Goal: Information Seeking & Learning: Learn about a topic

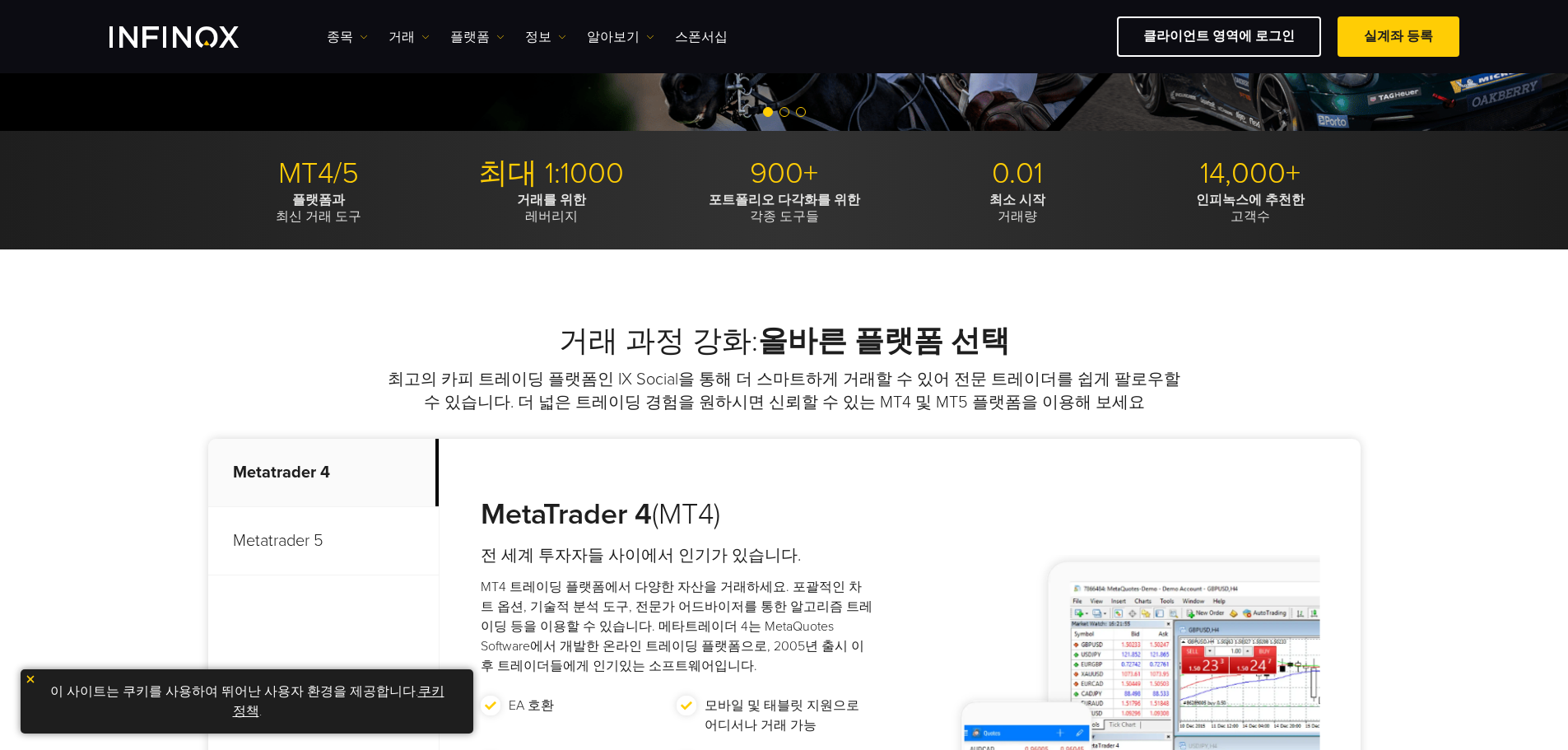
scroll to position [412, 0]
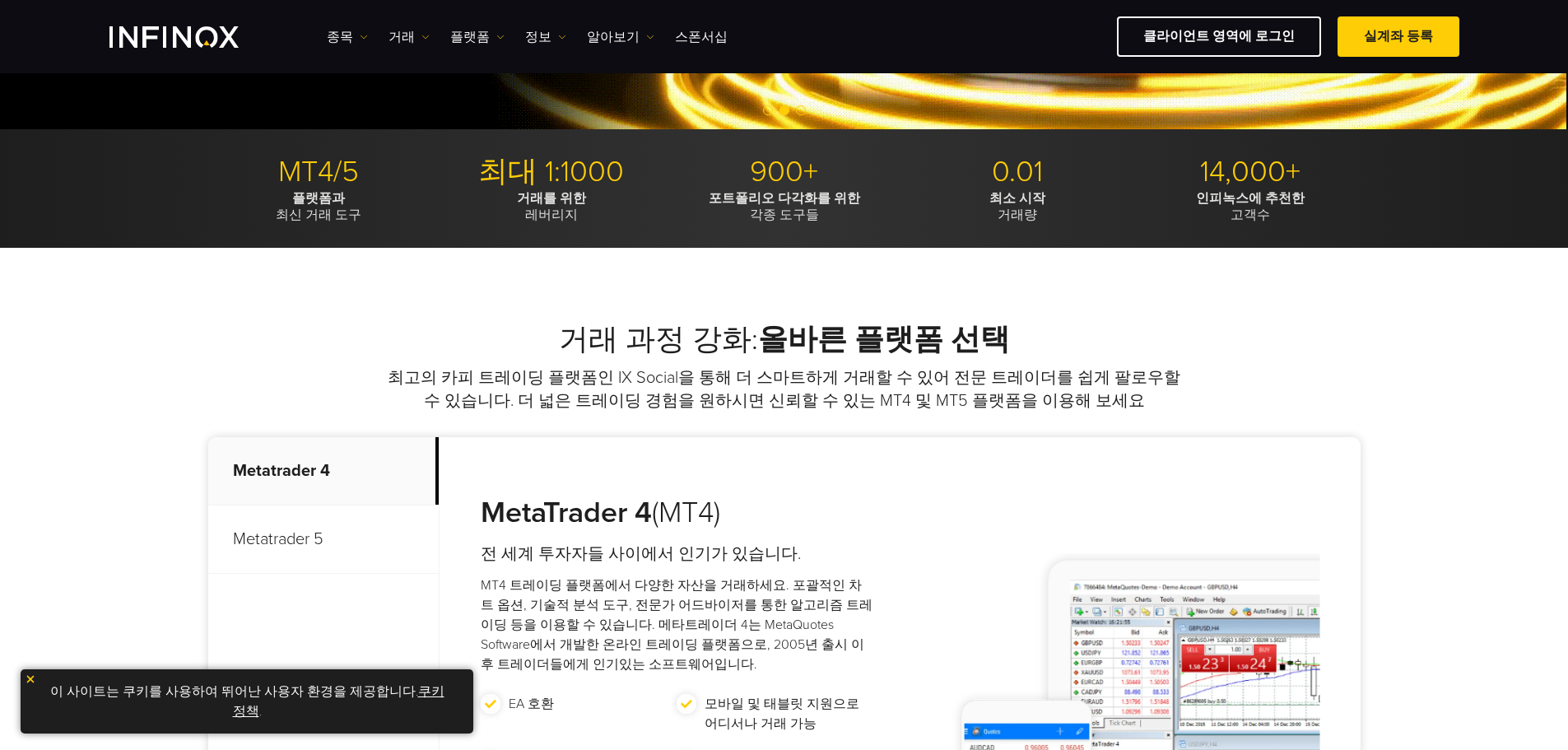
click at [292, 537] on p "Metatrader 5" at bounding box center [324, 540] width 231 height 69
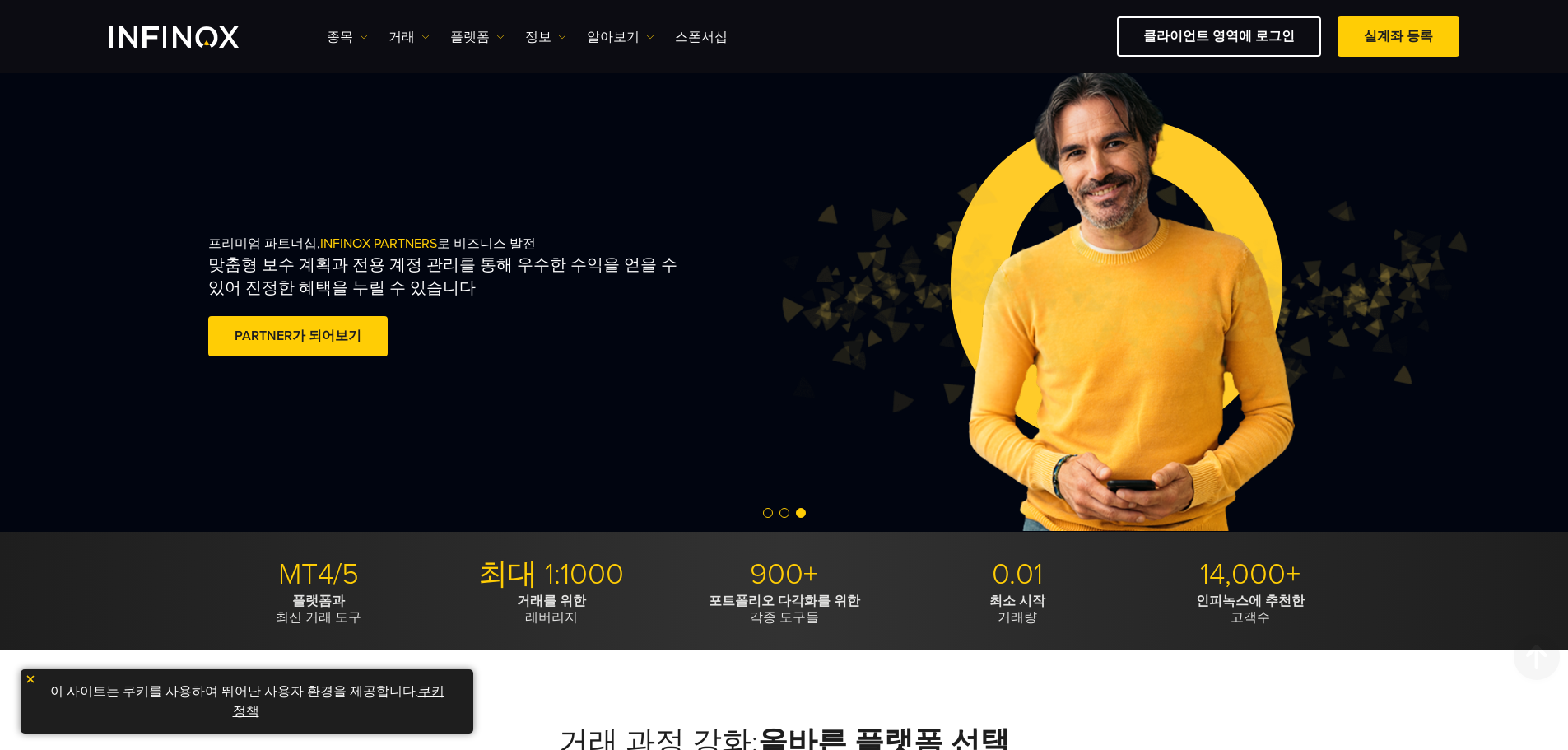
scroll to position [0, 0]
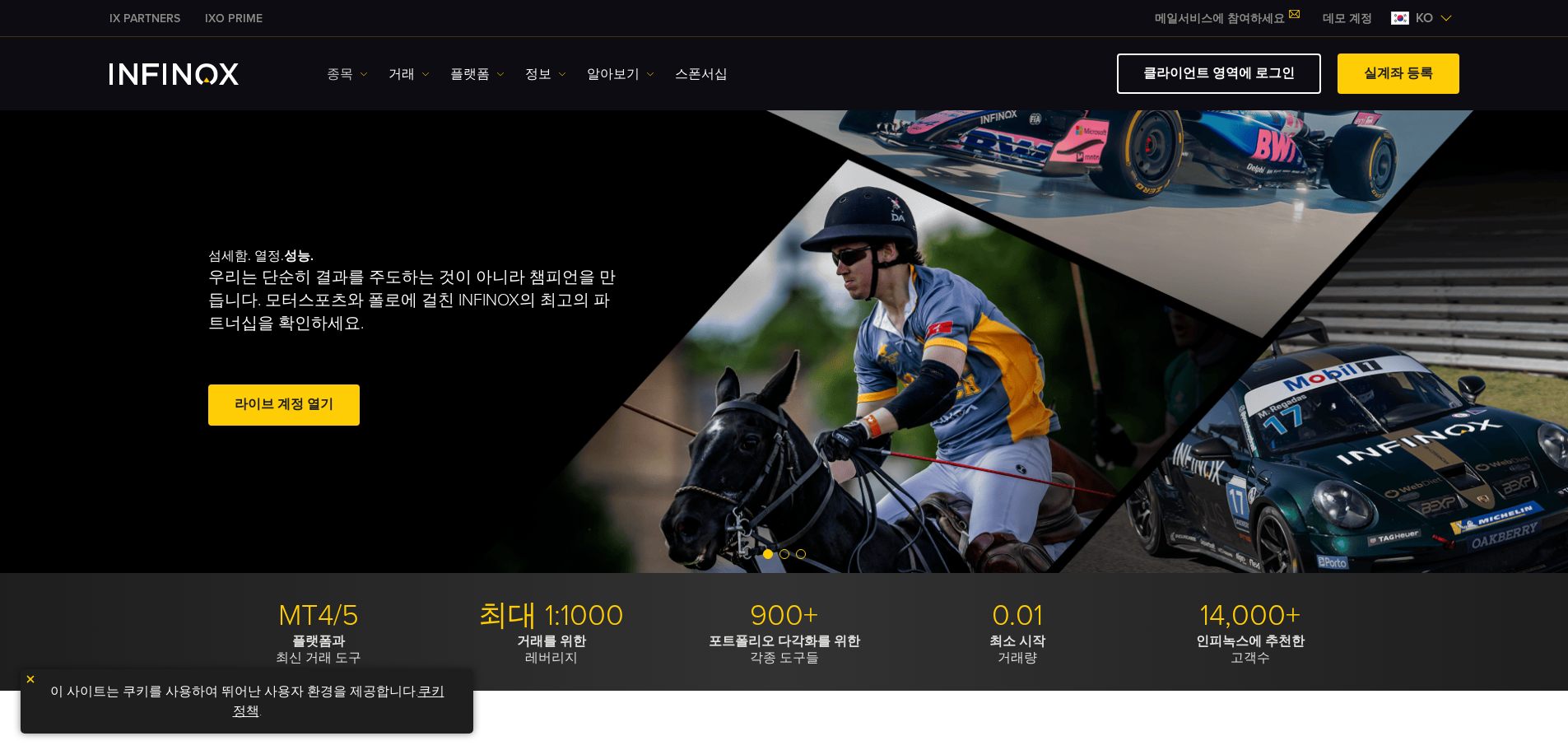
click at [335, 79] on link "종목" at bounding box center [347, 73] width 41 height 20
click at [353, 161] on link "상품 정보" at bounding box center [371, 162] width 89 height 36
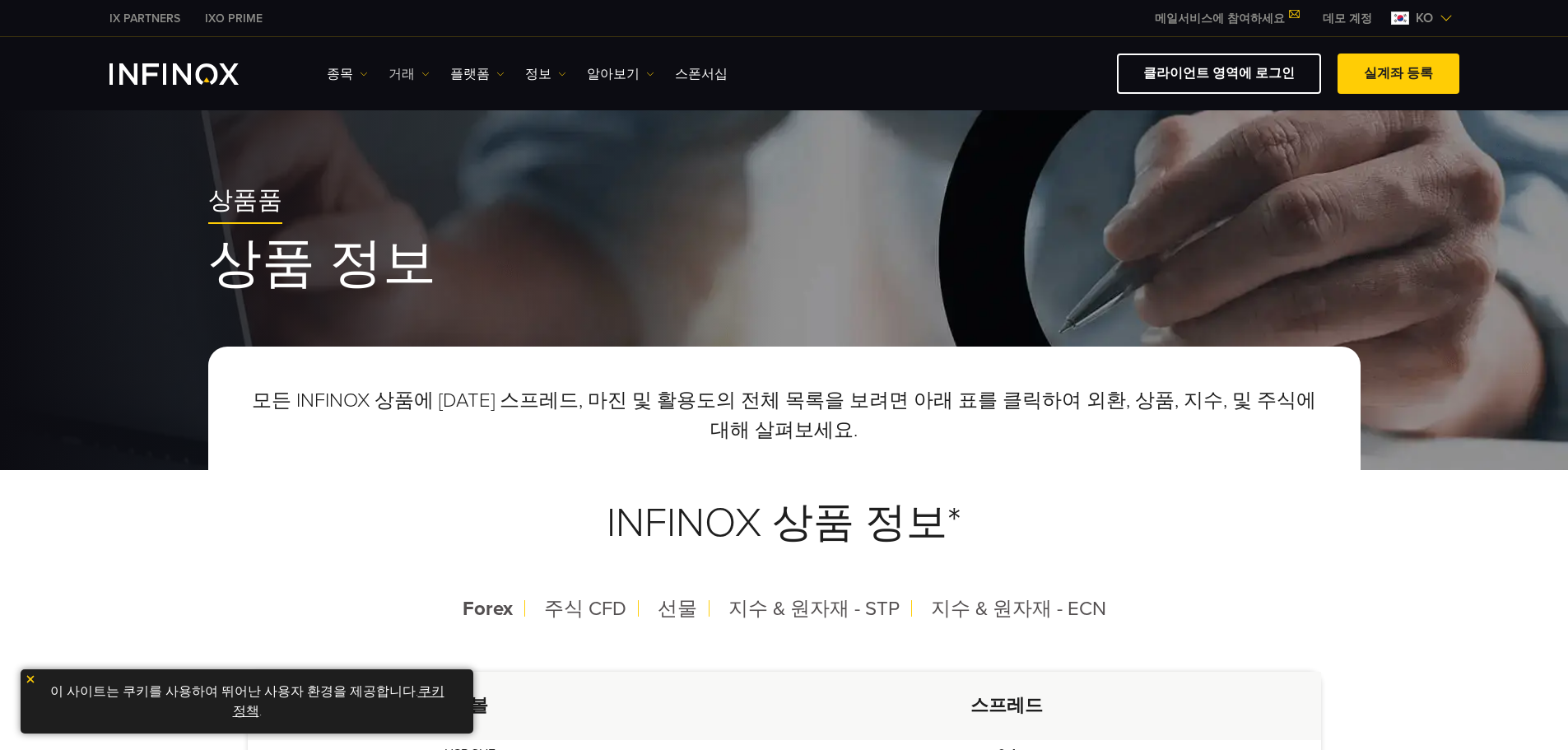
click at [400, 77] on link "거래" at bounding box center [409, 73] width 41 height 20
click at [472, 71] on link "플랫폼" at bounding box center [478, 73] width 54 height 20
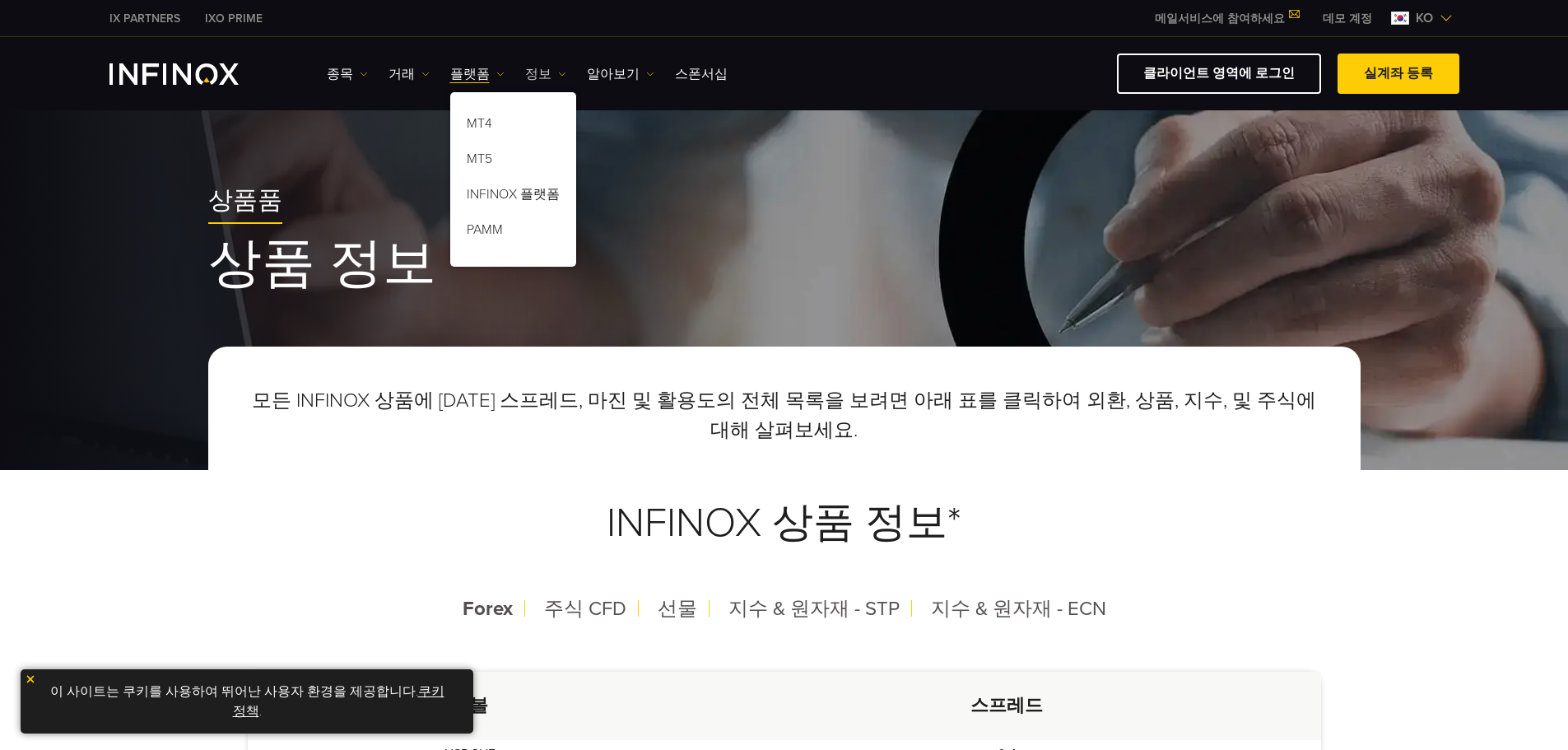
click at [530, 70] on link "정보" at bounding box center [546, 73] width 41 height 20
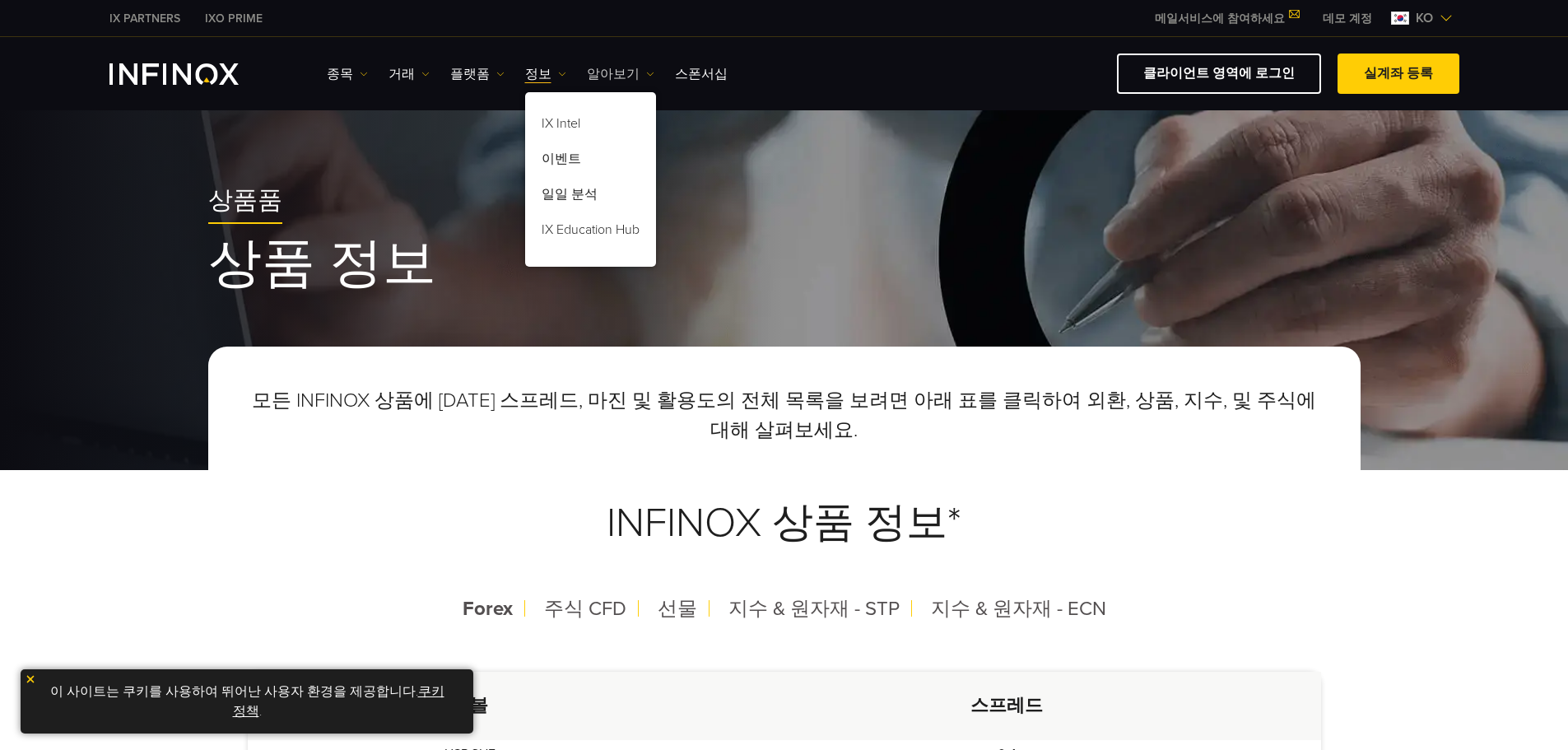
click at [601, 72] on link "알아보기" at bounding box center [620, 73] width 68 height 20
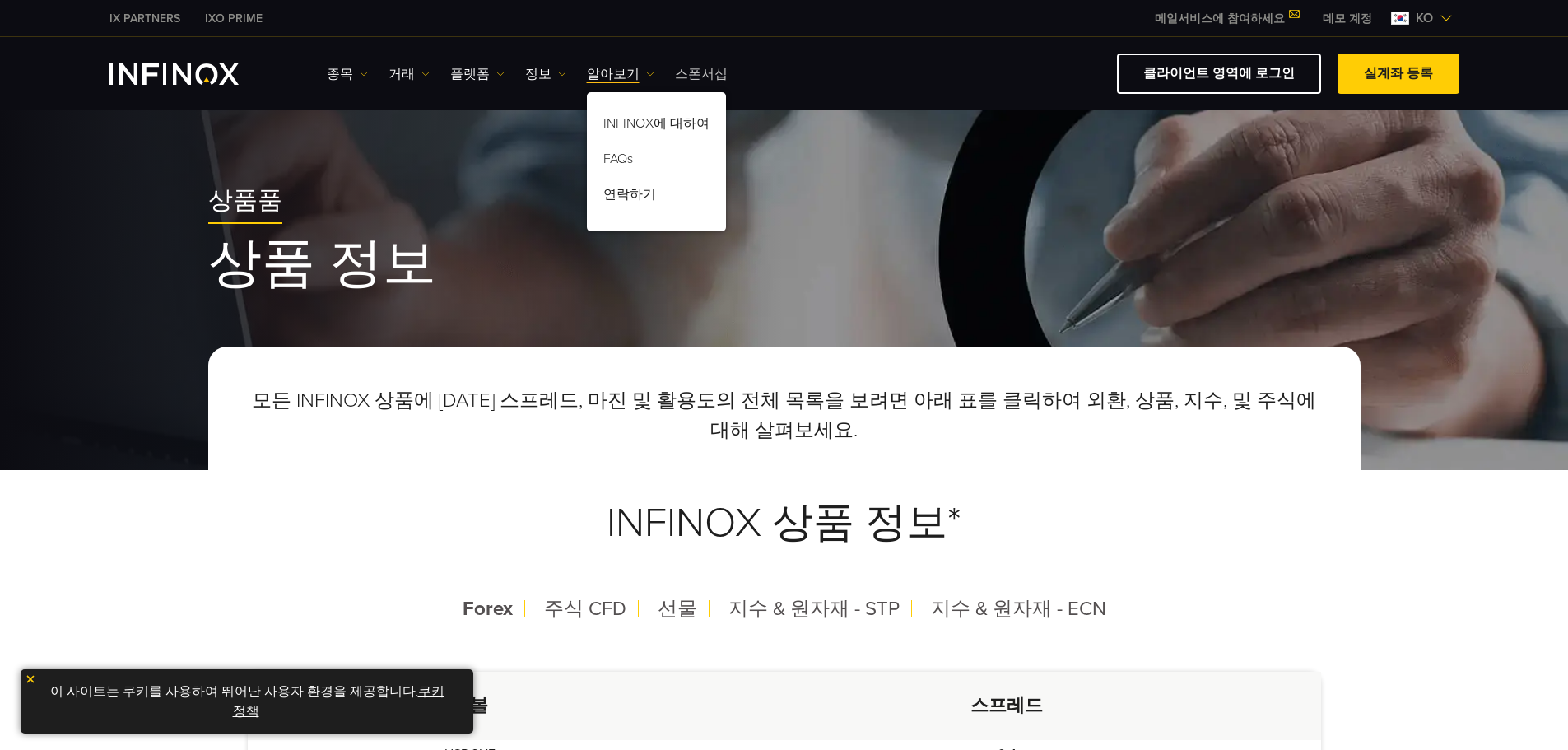
click at [678, 72] on link "스폰서십" at bounding box center [701, 73] width 53 height 20
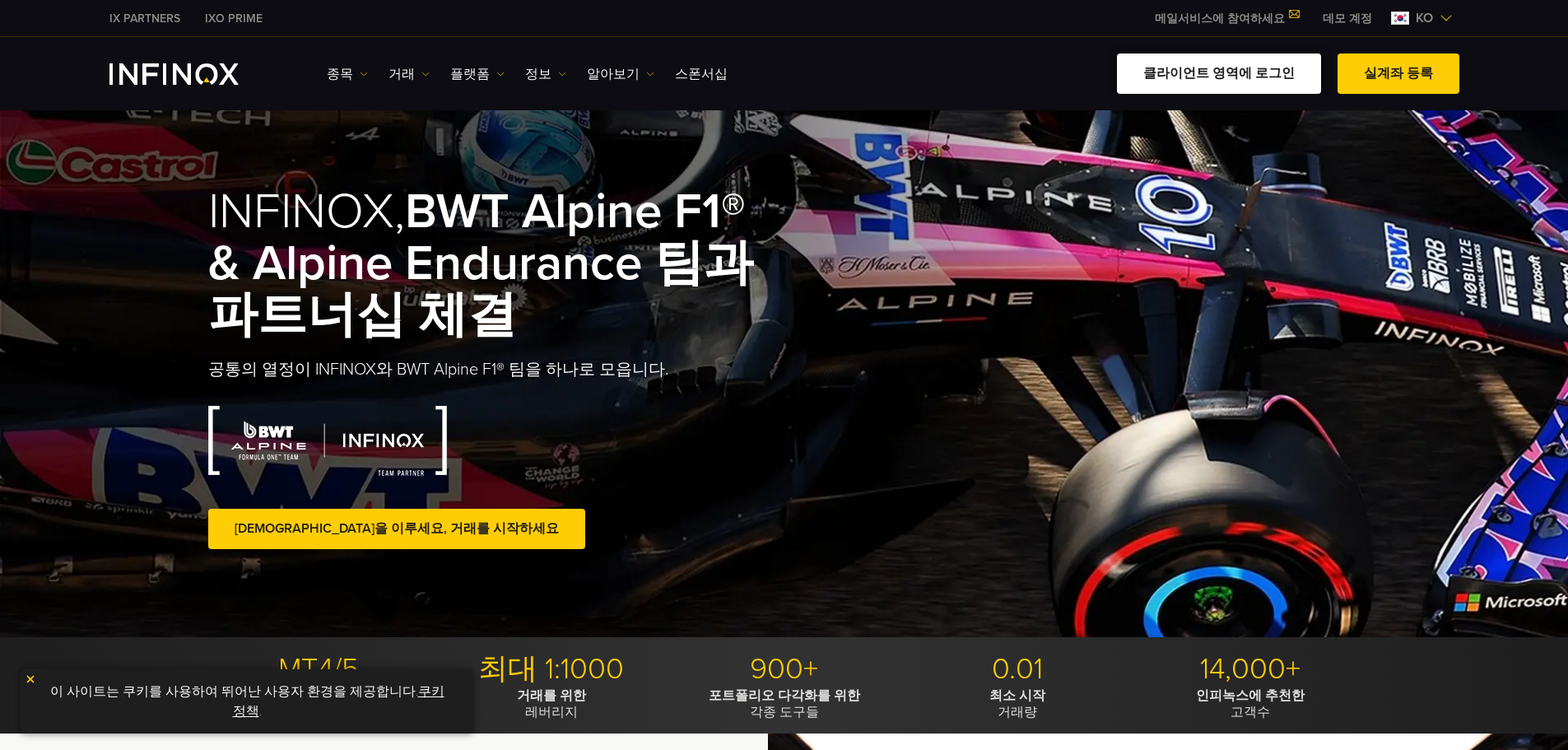
click at [1230, 77] on link "클라이언트 영역에 로그인" at bounding box center [1219, 73] width 205 height 40
